Goal: Find specific page/section: Find specific page/section

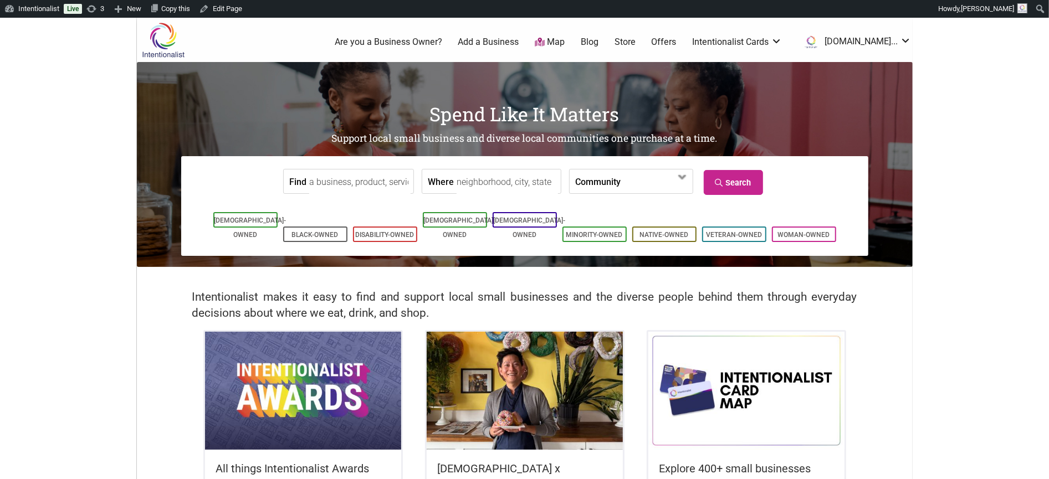
click at [330, 185] on input "Find" at bounding box center [359, 182] width 101 height 25
click at [333, 205] on div "Seatango - [GEOGRAPHIC_DATA]" at bounding box center [377, 216] width 125 height 38
type input "Seatango - [GEOGRAPHIC_DATA]"
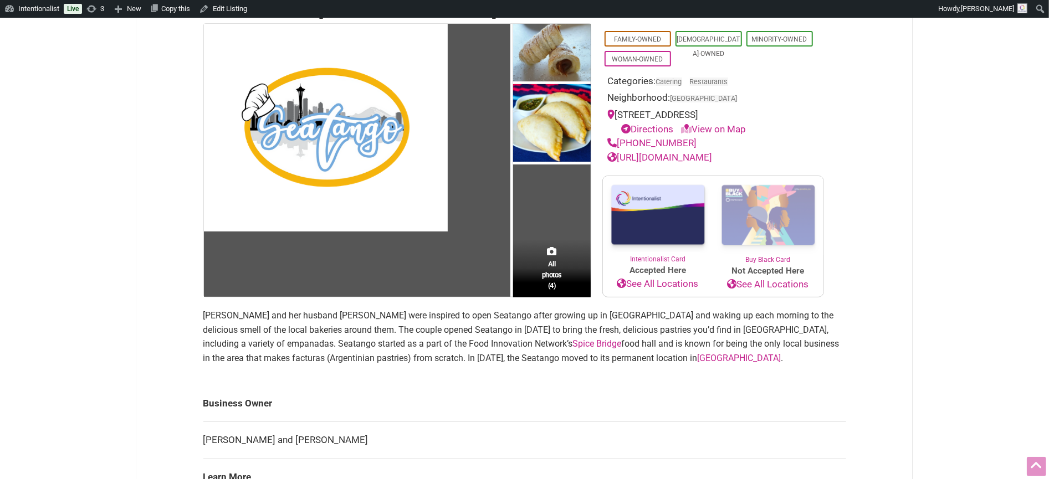
scroll to position [122, 0]
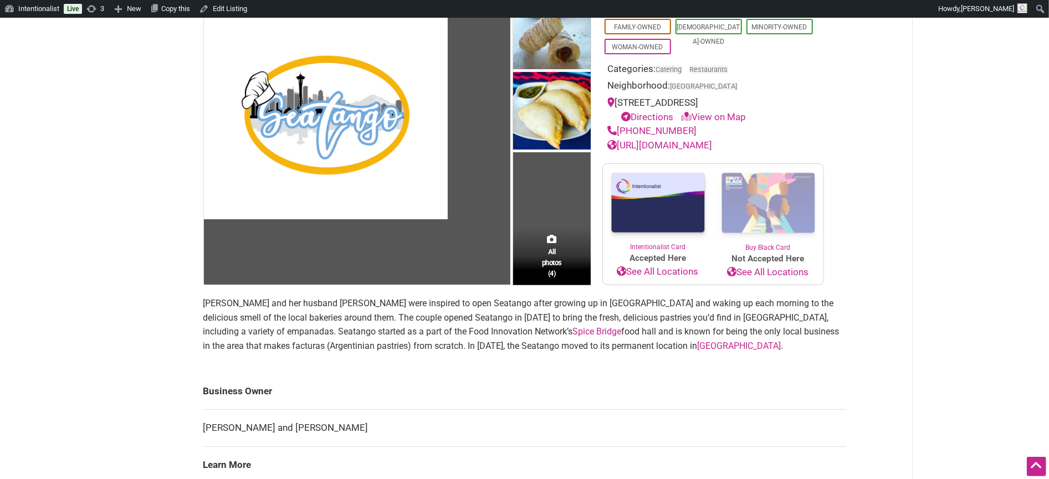
click at [573, 328] on link "Spice Bridge" at bounding box center [597, 331] width 49 height 11
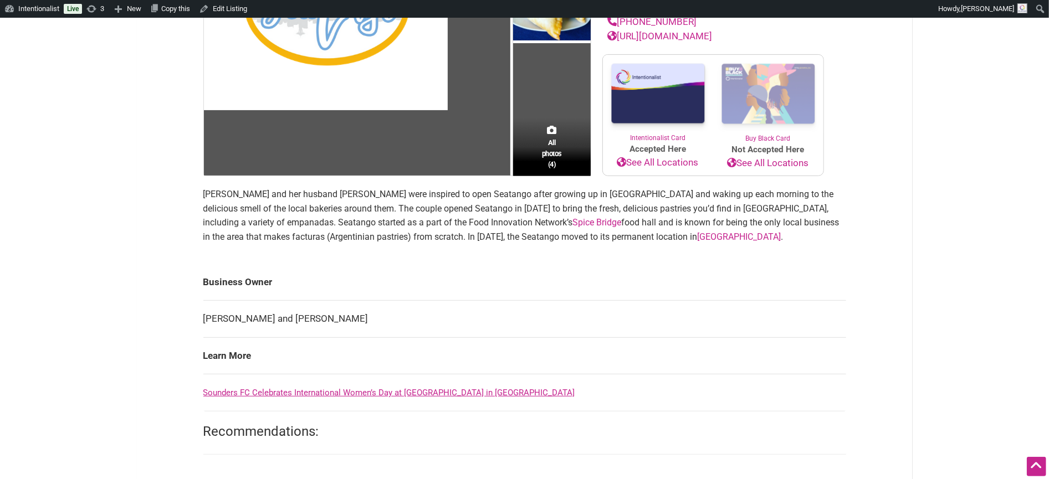
scroll to position [217, 0]
